Goal: Task Accomplishment & Management: Manage account settings

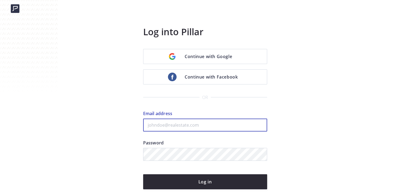
type input "[PERSON_NAME][EMAIL_ADDRESS][DOMAIN_NAME]"
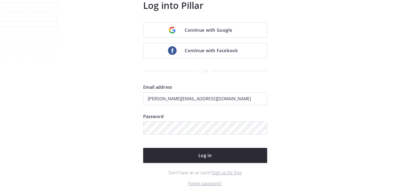
scroll to position [26, 0]
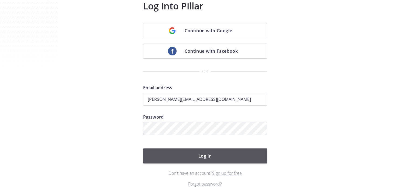
click at [230, 162] on button "Log in" at bounding box center [205, 156] width 124 height 15
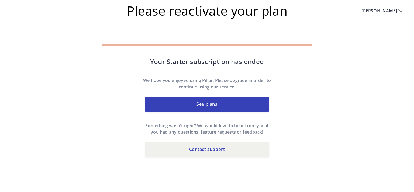
click at [400, 11] on img at bounding box center [400, 11] width 5 height 6
click at [368, 61] on p "Logout" at bounding box center [377, 63] width 31 height 6
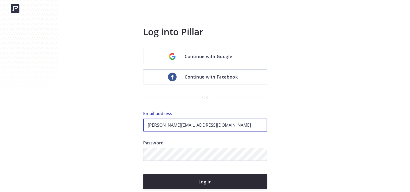
click at [196, 124] on input "[PERSON_NAME][EMAIL_ADDRESS][DOMAIN_NAME]" at bounding box center [205, 125] width 124 height 13
type input "accounts@hmbdempire.com"
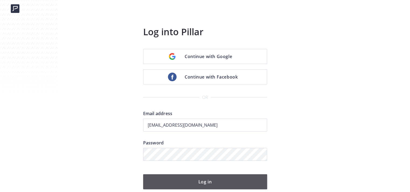
click at [210, 178] on button "Log in" at bounding box center [205, 182] width 124 height 15
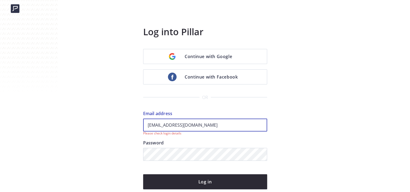
click at [223, 126] on input "[EMAIL_ADDRESS][DOMAIN_NAME]" at bounding box center [205, 125] width 124 height 13
click at [223, 126] on input "accounts@hmbdempire.com" at bounding box center [205, 125] width 124 height 13
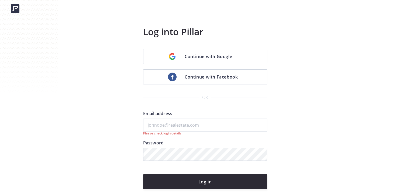
click at [323, 118] on div "Log into Pillar Continue with Google Continue with Facebook or Email address Pl…" at bounding box center [204, 120] width 401 height 202
click at [17, 9] on img at bounding box center [15, 8] width 9 height 9
